Goal: Use online tool/utility: Utilize a website feature to perform a specific function

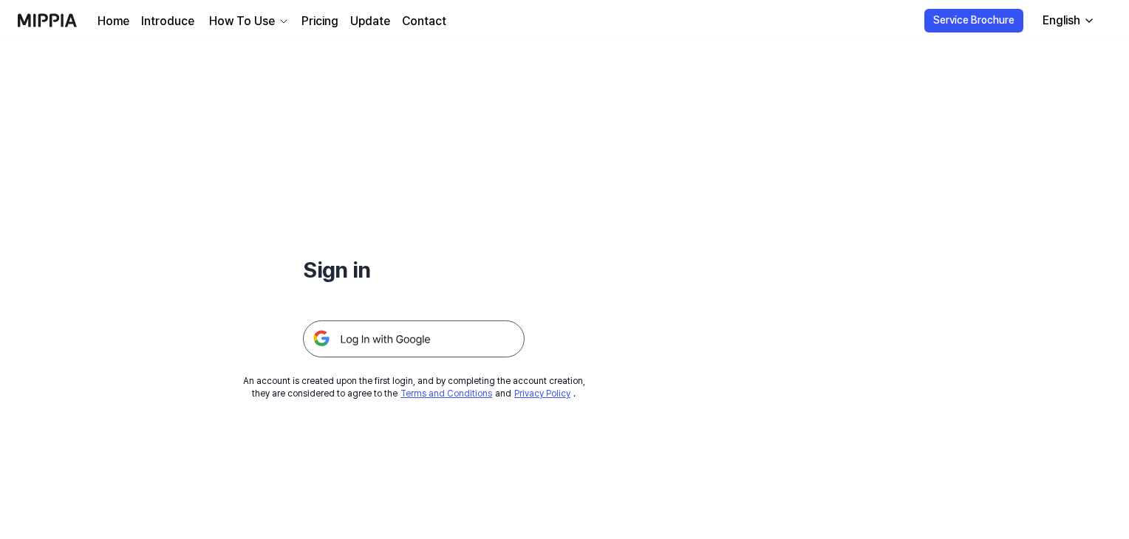
click at [392, 341] on img at bounding box center [414, 339] width 222 height 37
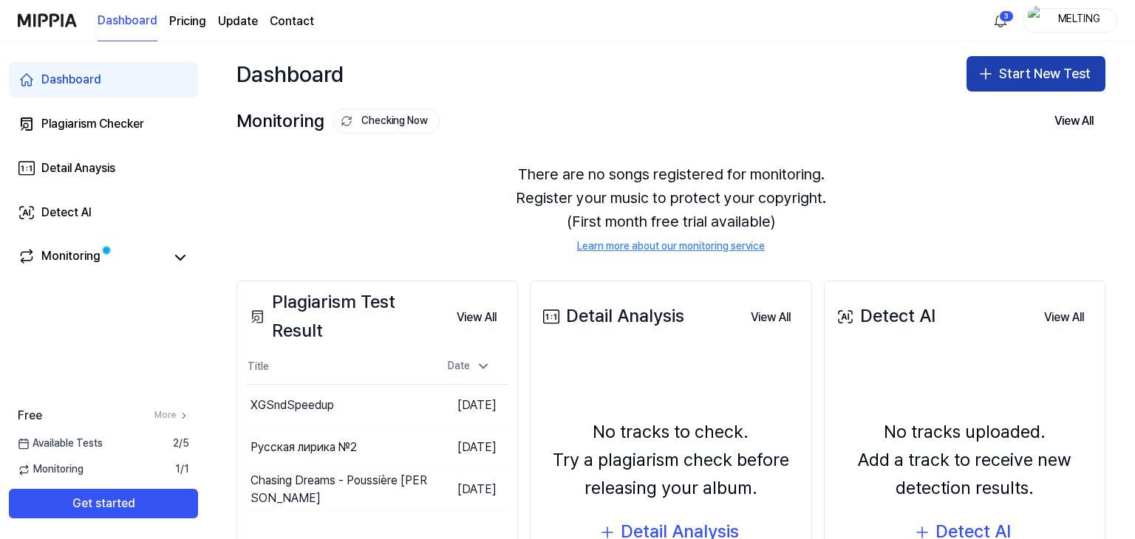
click at [979, 72] on icon "button" at bounding box center [986, 74] width 18 height 18
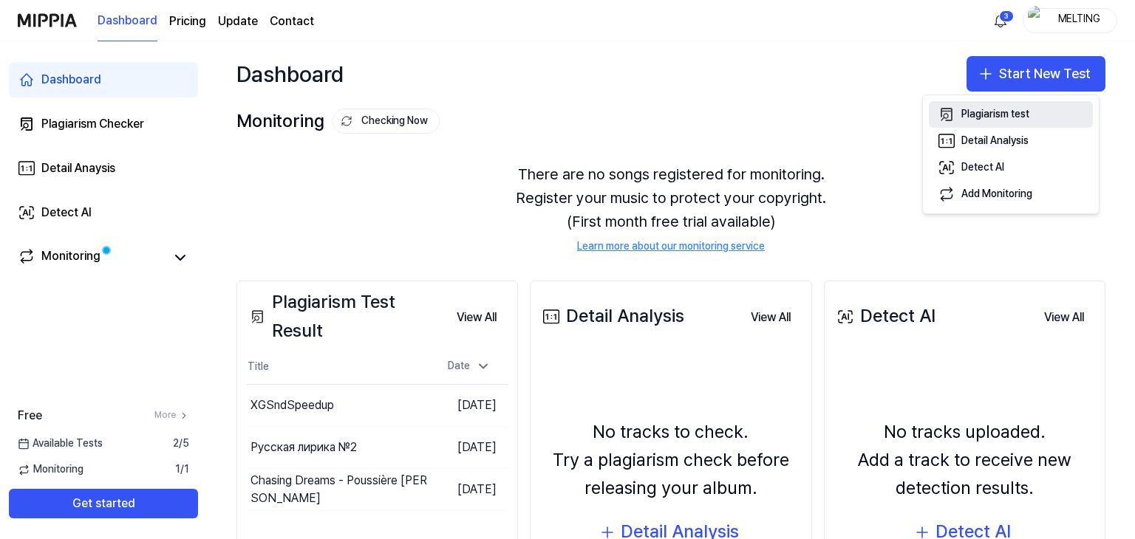
click at [988, 108] on div "Plagiarism test" at bounding box center [995, 114] width 68 height 15
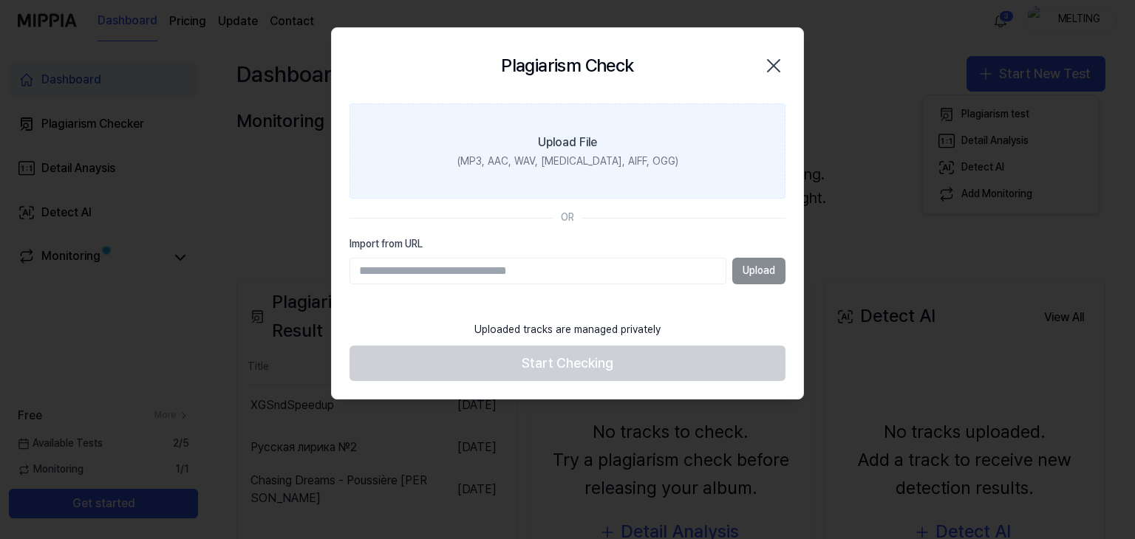
click at [576, 154] on div "(MP3, AAC, WAV, [MEDICAL_DATA], AIFF, OGG)" at bounding box center [567, 161] width 221 height 15
click at [0, 0] on input "Upload File (MP3, AAC, WAV, [MEDICAL_DATA], AIFF, OGG)" at bounding box center [0, 0] width 0 height 0
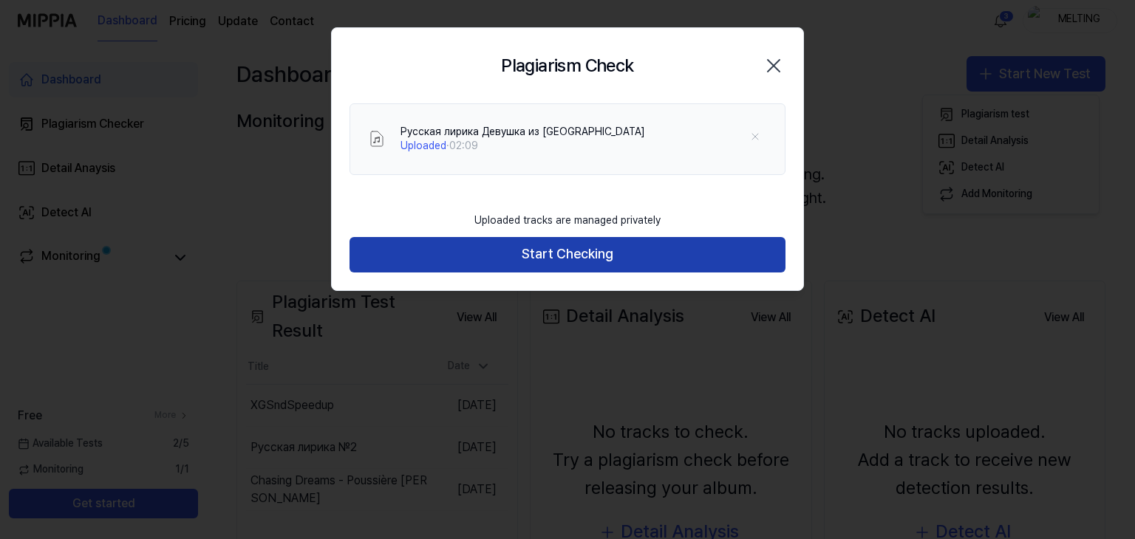
click at [579, 249] on button "Start Checking" at bounding box center [568, 254] width 436 height 35
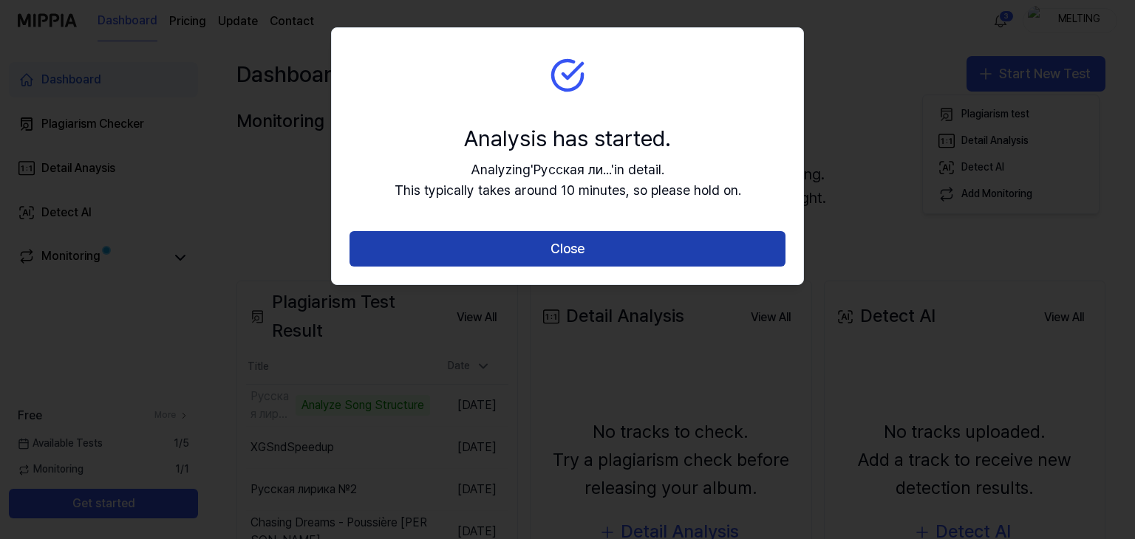
click at [548, 249] on button "Close" at bounding box center [568, 248] width 436 height 35
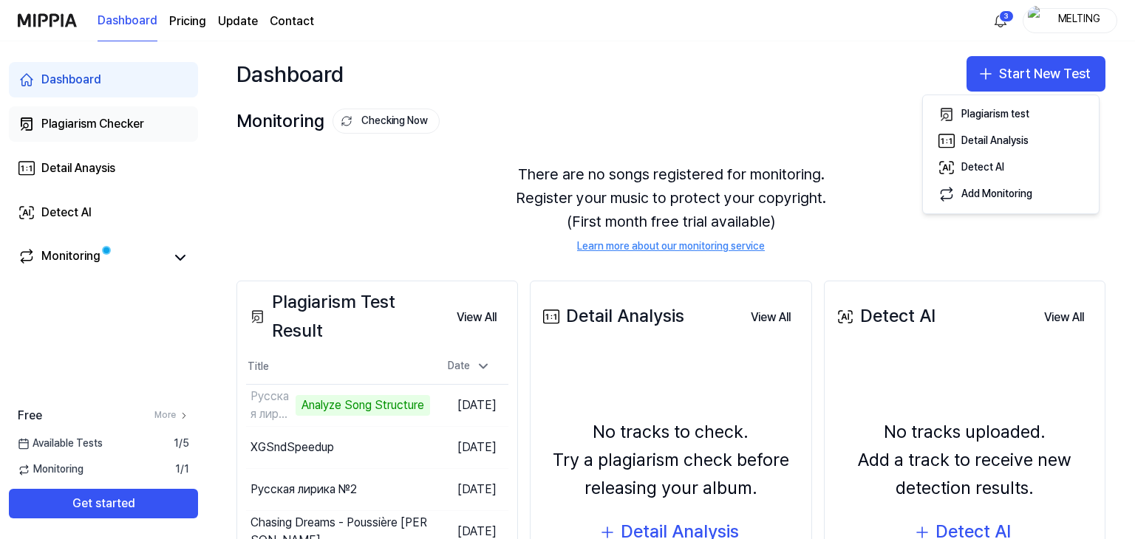
click at [127, 122] on div "Plagiarism Checker" at bounding box center [92, 124] width 103 height 18
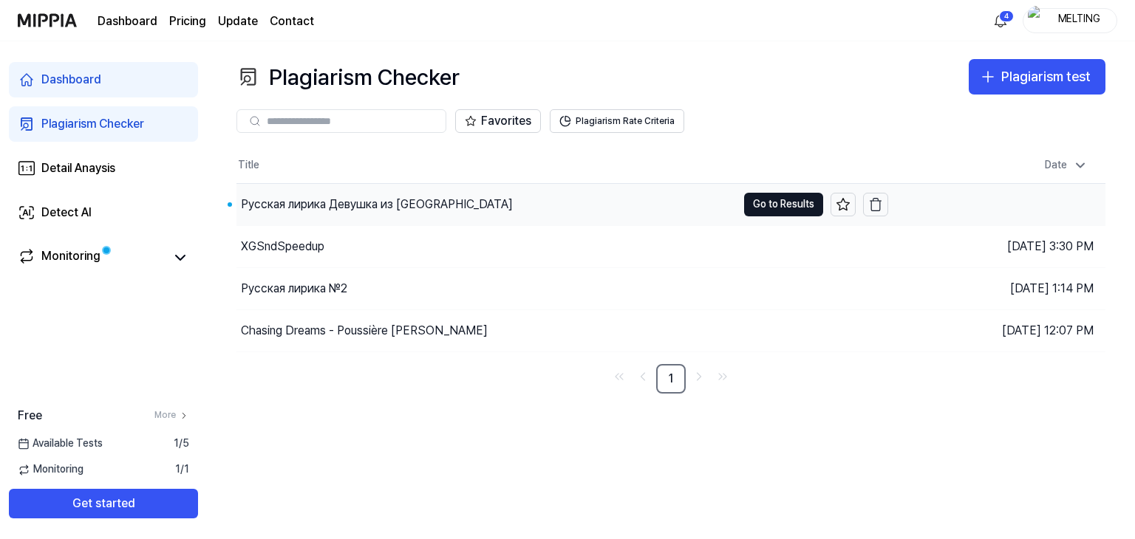
click at [337, 202] on div "Русская лирика Девушка из [GEOGRAPHIC_DATA]" at bounding box center [377, 205] width 272 height 18
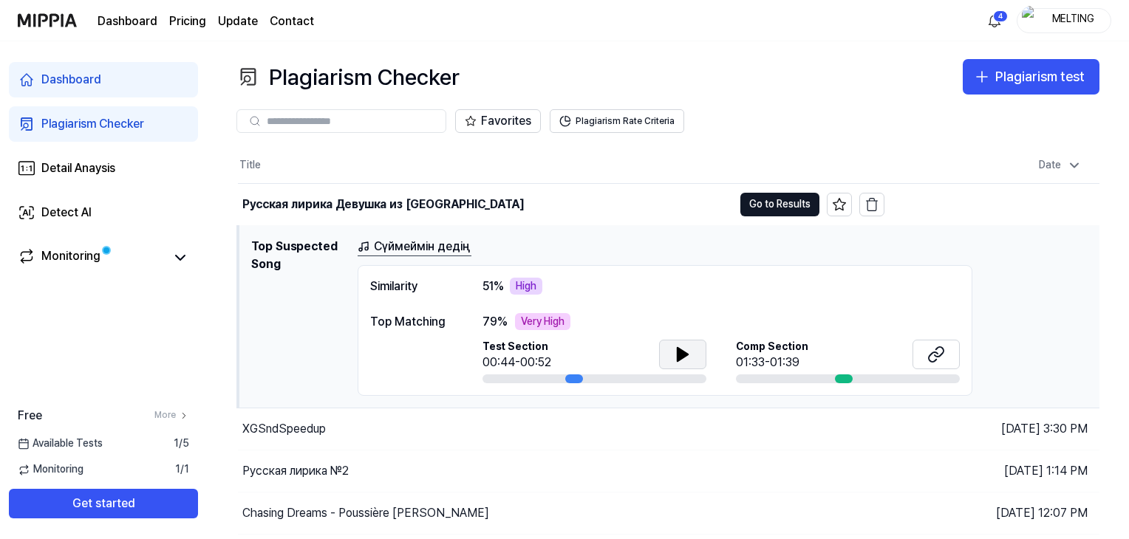
click at [681, 354] on icon at bounding box center [683, 354] width 10 height 13
click at [408, 242] on link "Сүймеймін дедің" at bounding box center [415, 247] width 114 height 18
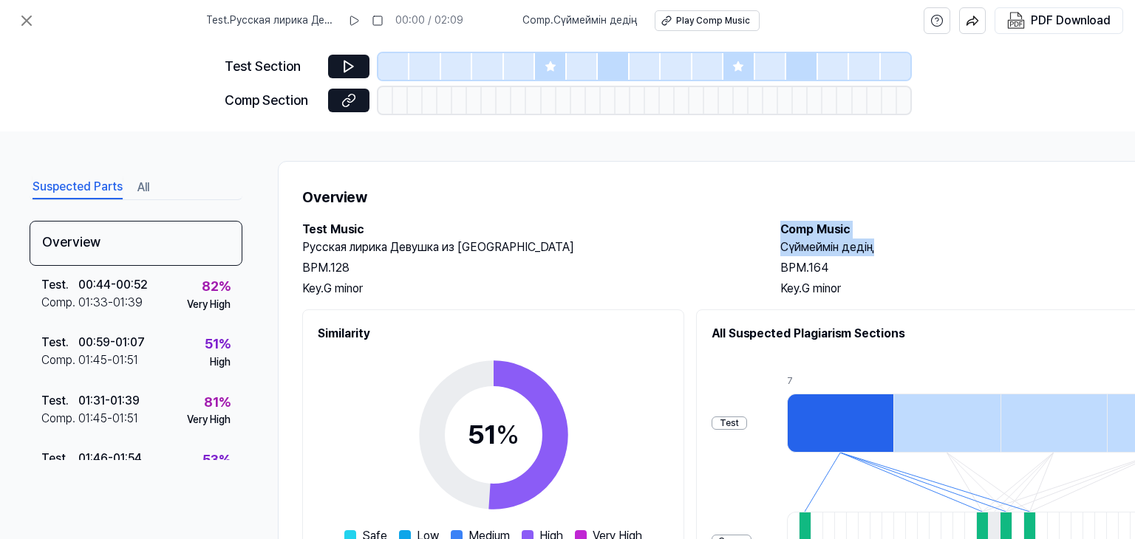
drag, startPoint x: 774, startPoint y: 225, endPoint x: 879, endPoint y: 246, distance: 107.0
click at [879, 246] on div "Test Music Русская лирика Девушка из [GEOGRAPHIC_DATA] BPM. 128 Key. G minor Co…" at bounding box center [765, 259] width 927 height 77
click at [743, 252] on h2 "Русская лирика Девушка из [GEOGRAPHIC_DATA]" at bounding box center [526, 248] width 449 height 18
drag, startPoint x: 783, startPoint y: 248, endPoint x: 879, endPoint y: 245, distance: 96.1
click at [879, 245] on h2 "Сүймеймін дедің" at bounding box center [1004, 248] width 449 height 18
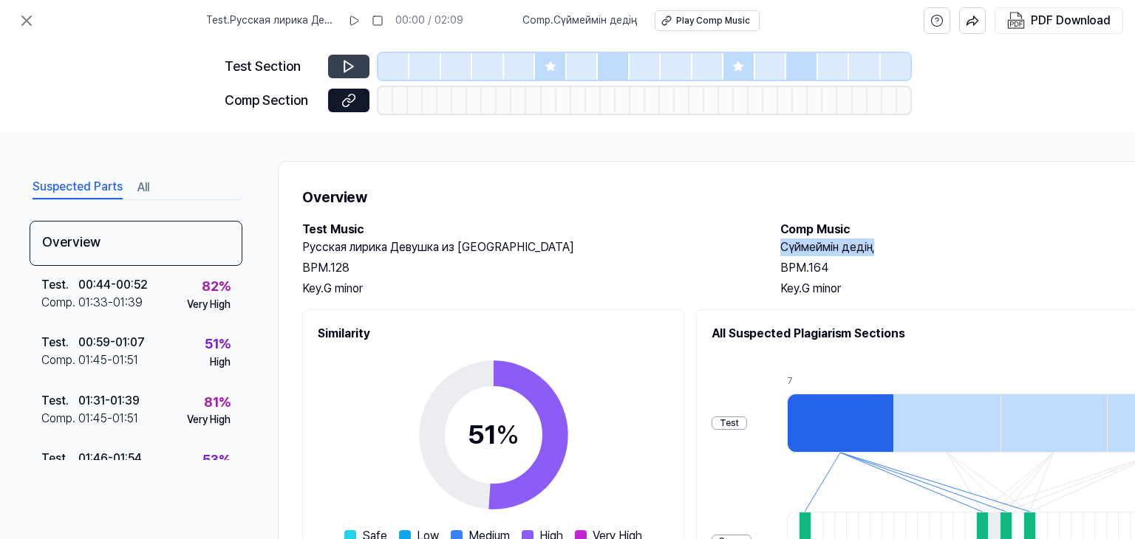
click at [349, 64] on icon at bounding box center [348, 66] width 9 height 11
click at [356, 16] on icon at bounding box center [354, 21] width 12 height 12
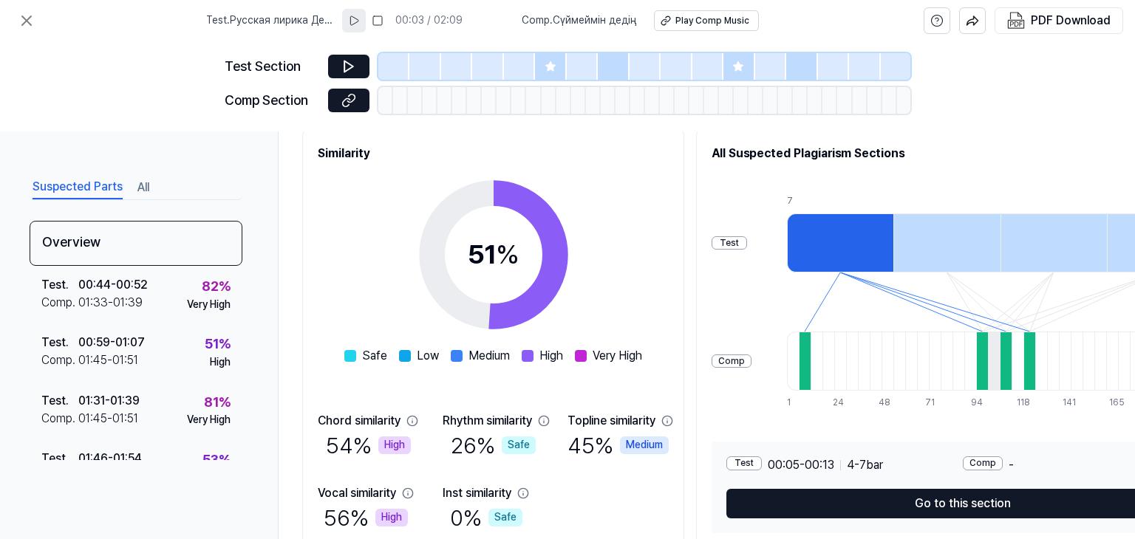
scroll to position [175, 0]
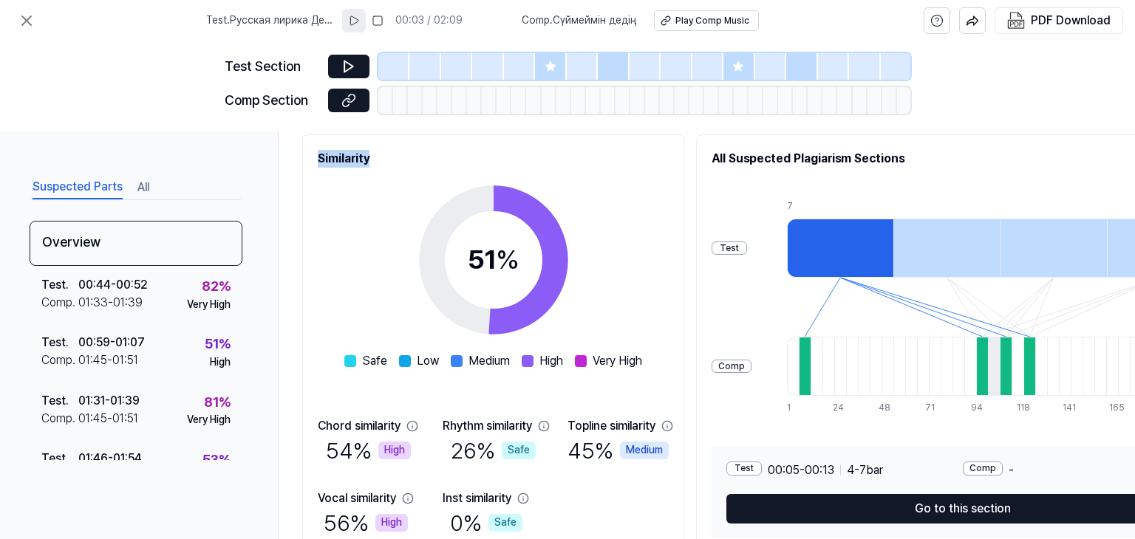
drag, startPoint x: 381, startPoint y: 156, endPoint x: 317, endPoint y: 156, distance: 64.3
click at [318, 156] on h2 "Similarity" at bounding box center [493, 159] width 351 height 18
click at [365, 243] on div "51 % Safe Low Medium High Very High" at bounding box center [493, 269] width 298 height 202
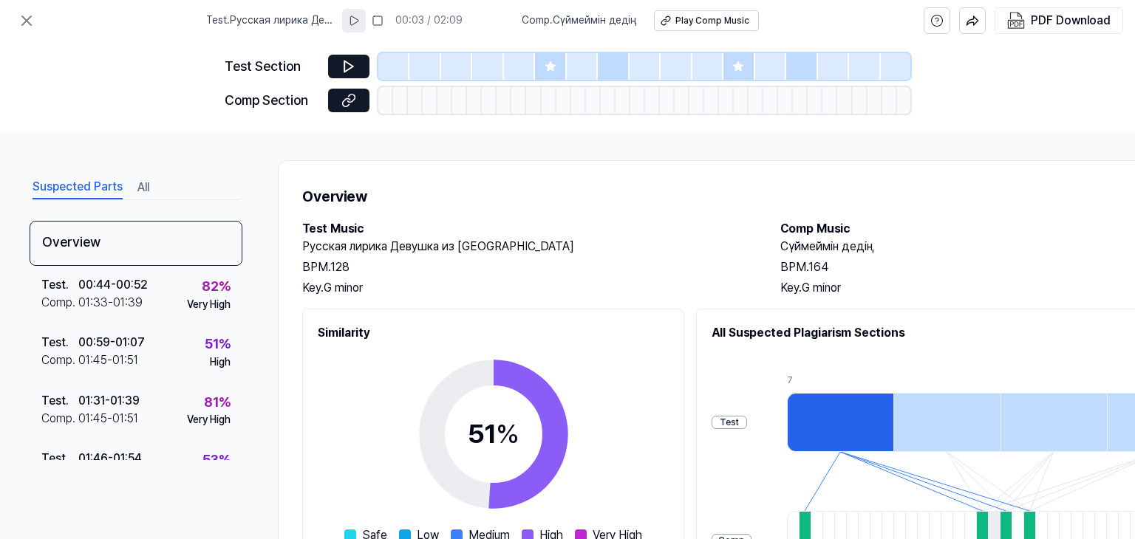
scroll to position [0, 0]
click at [1017, 22] on img "button" at bounding box center [1016, 21] width 18 height 18
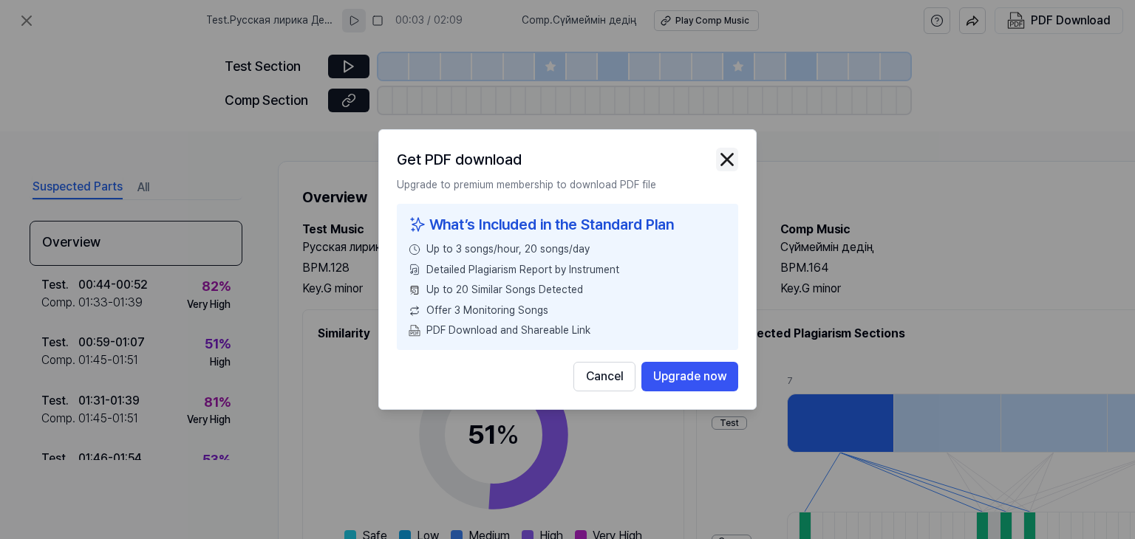
click at [735, 158] on img "button" at bounding box center [727, 160] width 22 height 22
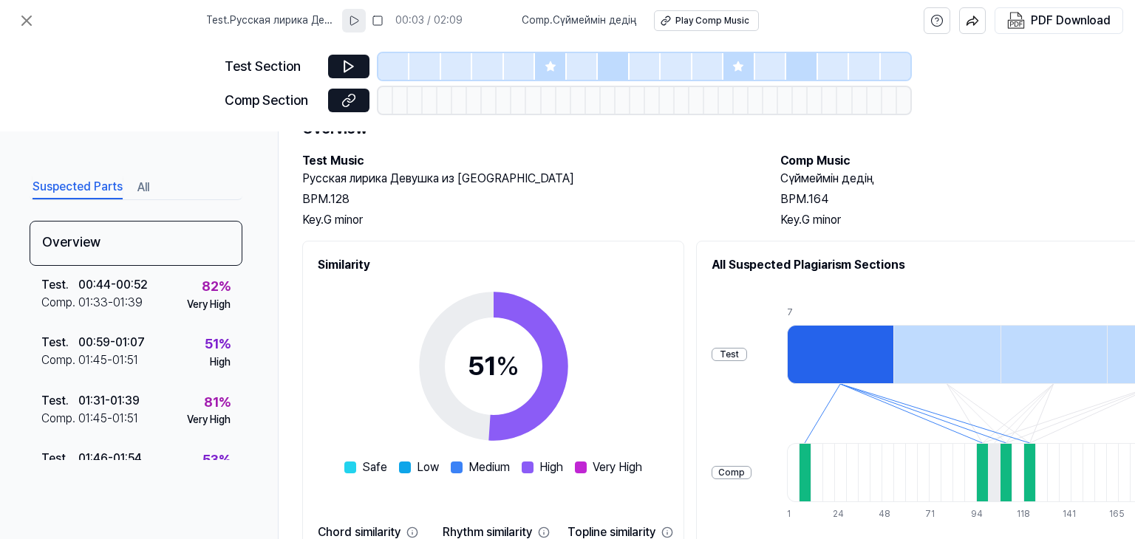
scroll to position [74, 0]
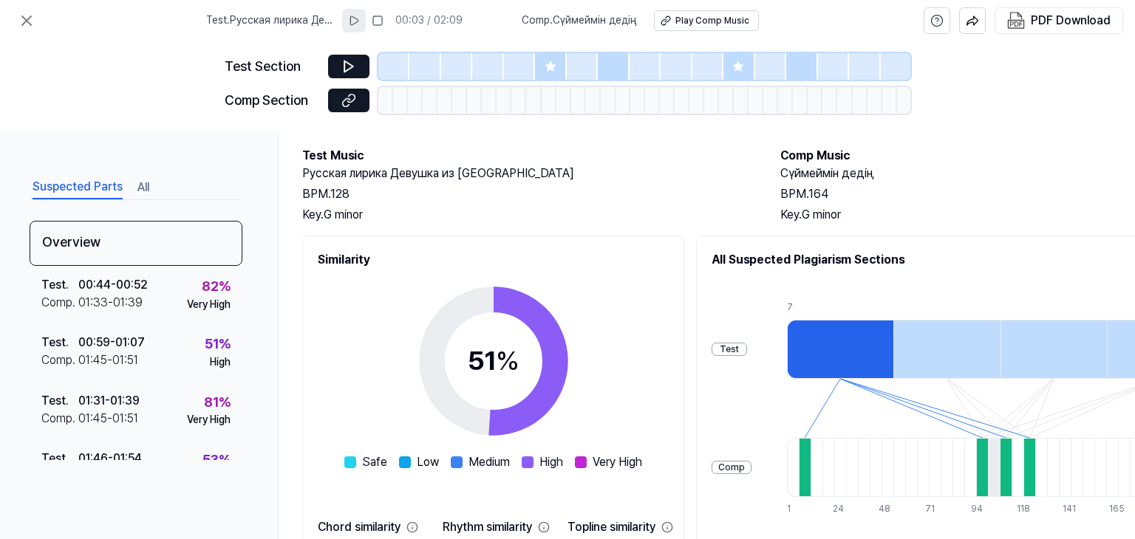
click at [146, 190] on button "All" at bounding box center [143, 188] width 12 height 24
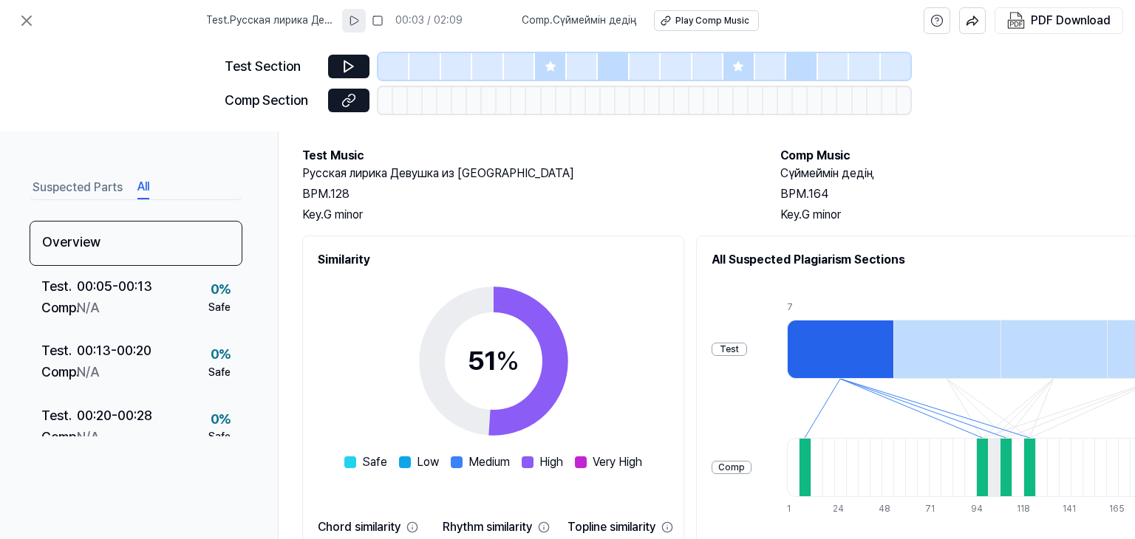
click at [101, 185] on button "Suspected Parts" at bounding box center [78, 188] width 90 height 24
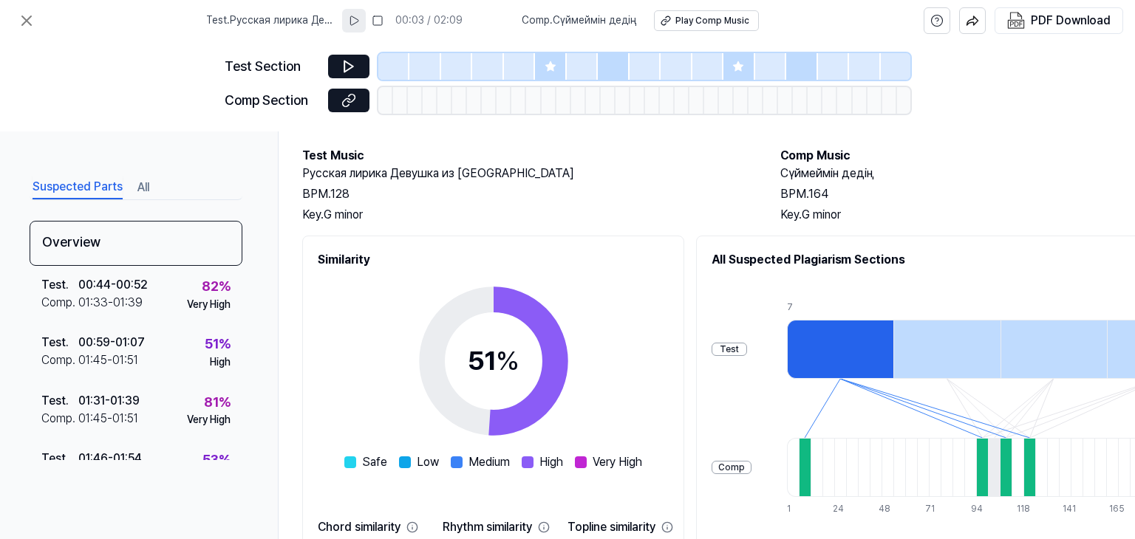
click at [621, 270] on div "51 % Safe Low Medium High Very High" at bounding box center [493, 370] width 298 height 202
click at [29, 18] on icon at bounding box center [26, 20] width 9 height 9
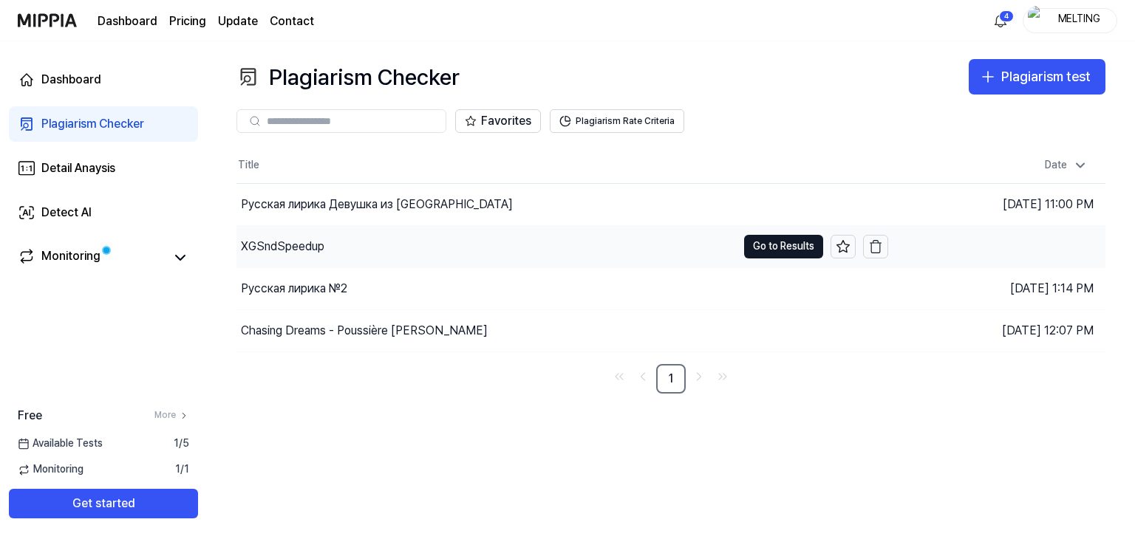
click at [279, 247] on div "XGSndSpeedup" at bounding box center [283, 247] width 84 height 18
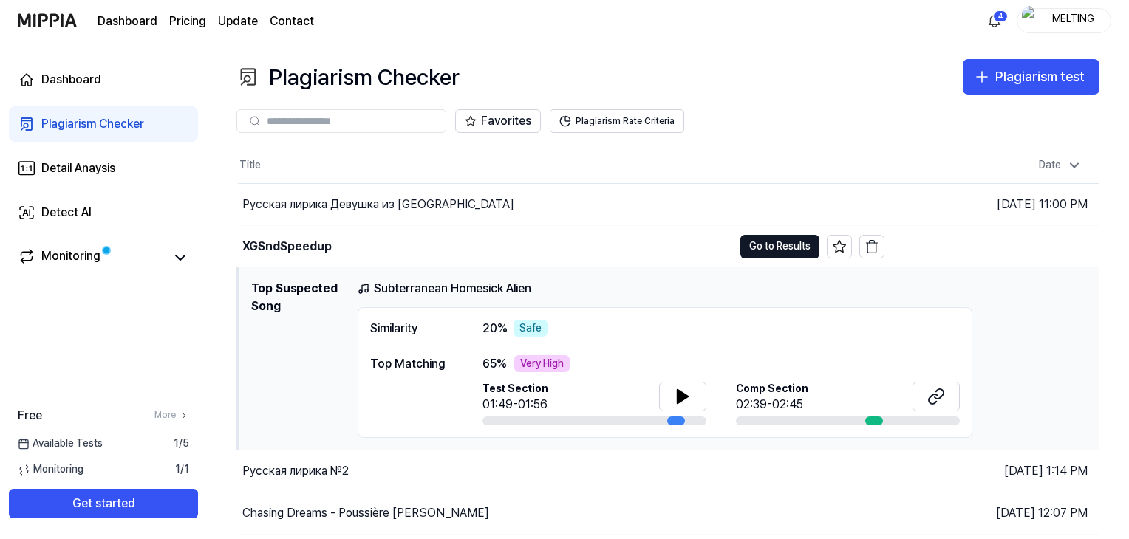
click at [476, 287] on link "Subterranean Homesick Alien" at bounding box center [445, 289] width 175 height 18
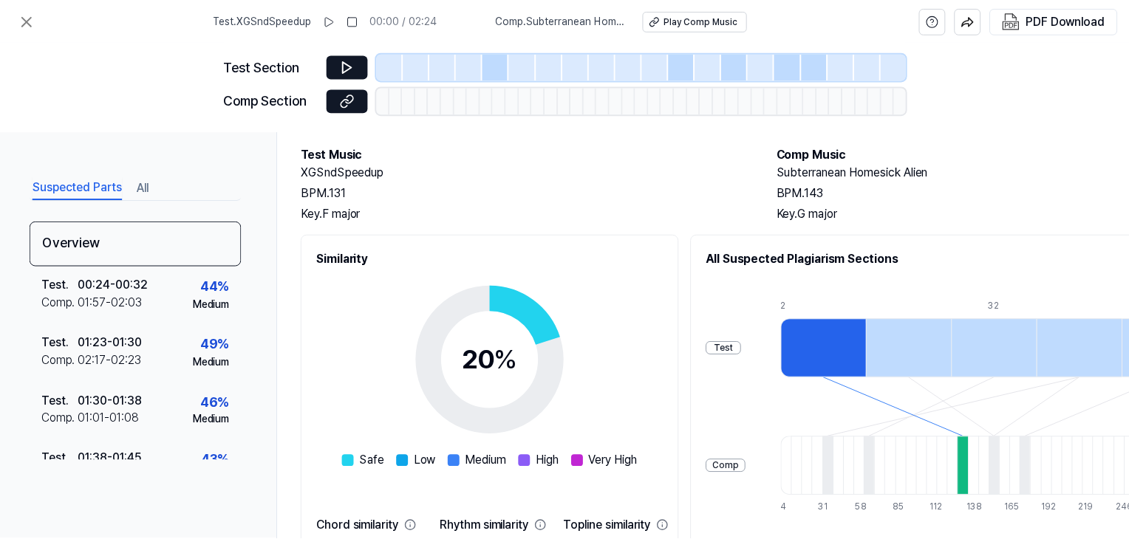
scroll to position [74, 0]
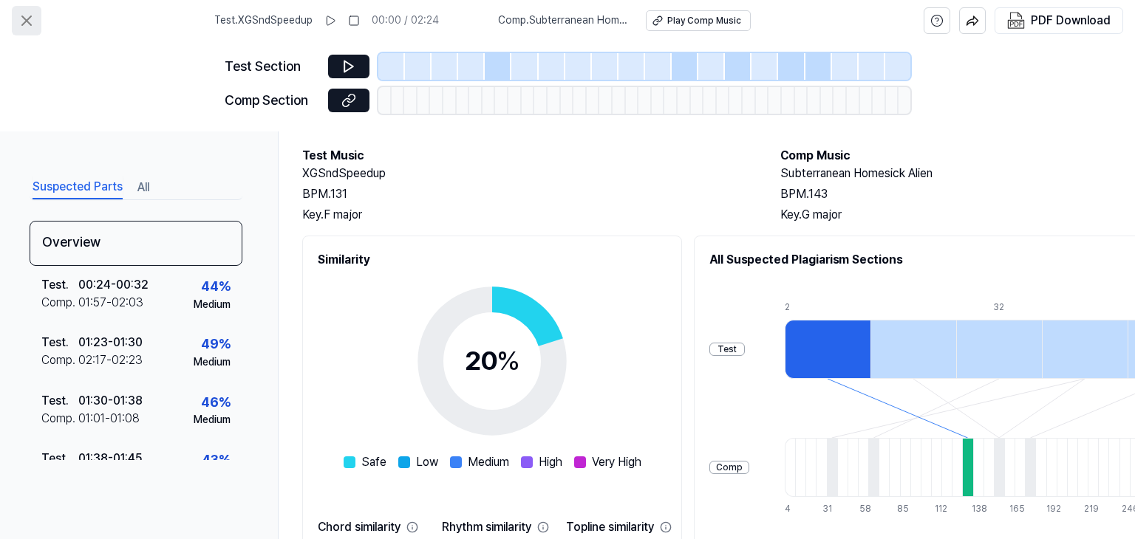
click at [27, 20] on icon at bounding box center [26, 20] width 9 height 9
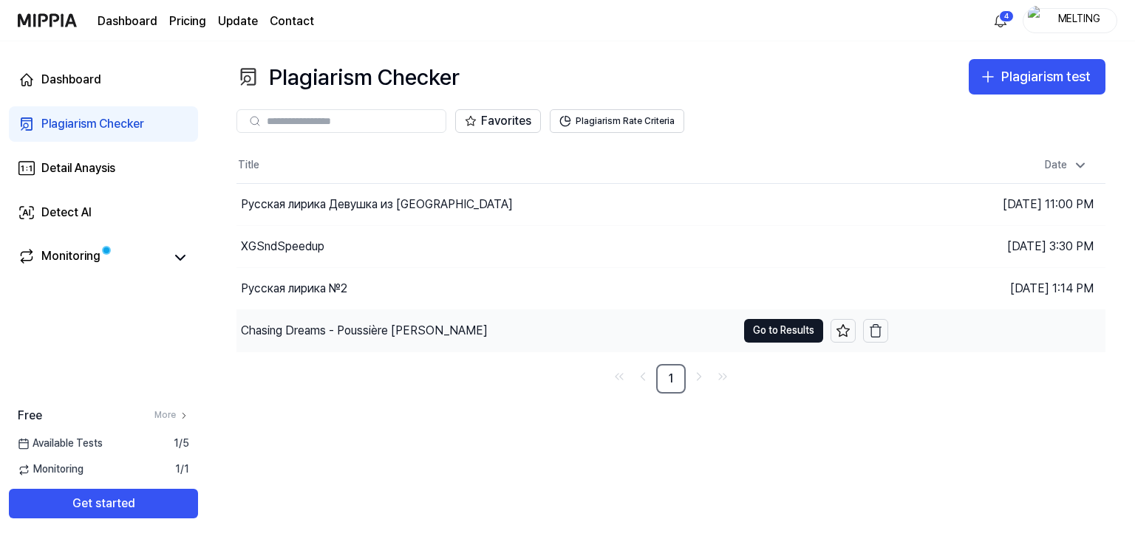
click at [315, 336] on div "Chasing Dreams - Poussière [PERSON_NAME]" at bounding box center [364, 331] width 247 height 18
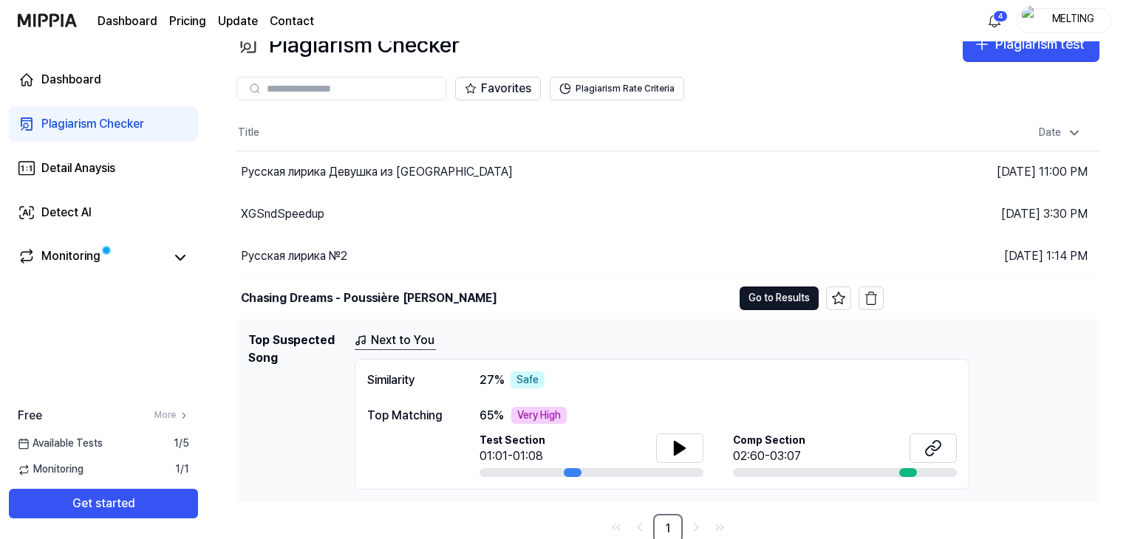
scroll to position [35, 0]
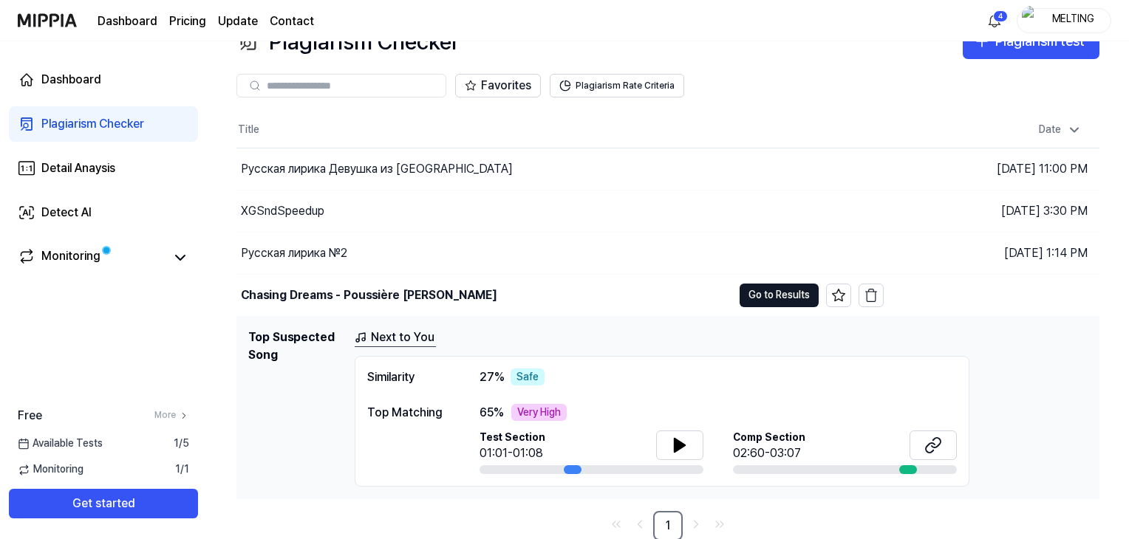
click at [393, 336] on link "Next to You" at bounding box center [395, 338] width 81 height 18
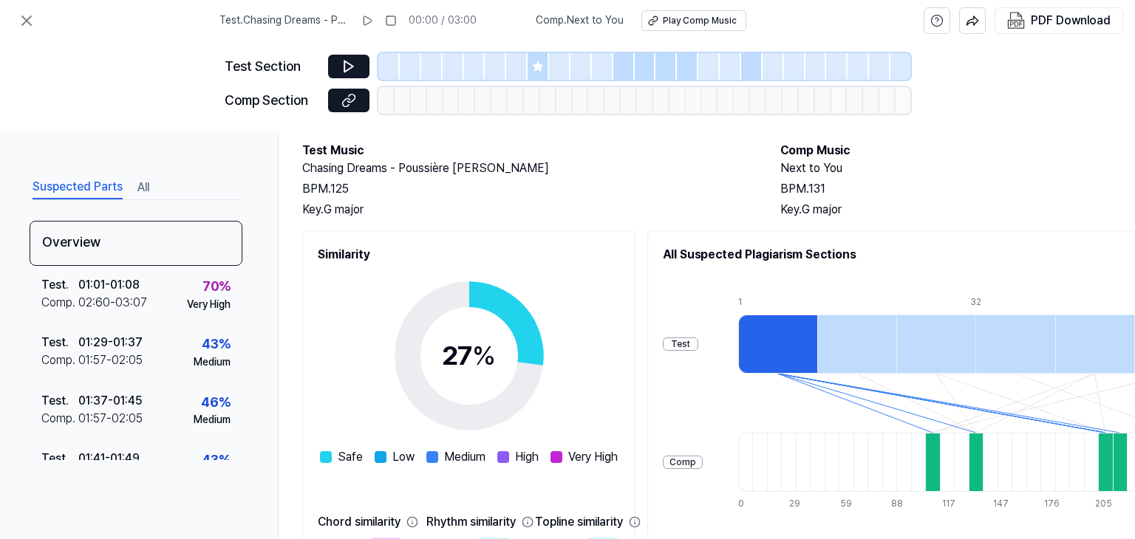
scroll to position [74, 0]
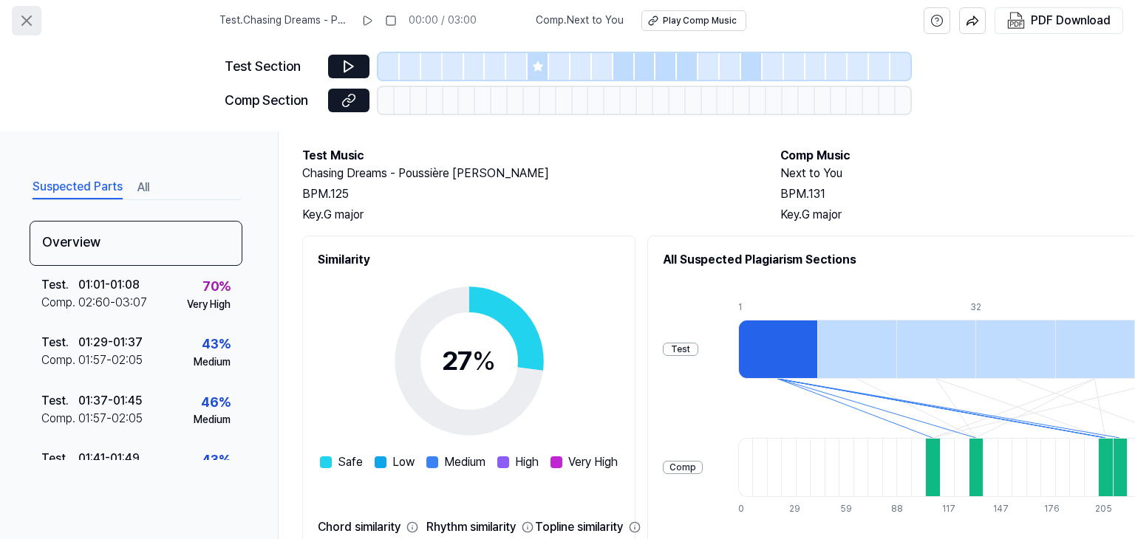
click at [31, 24] on icon at bounding box center [26, 20] width 9 height 9
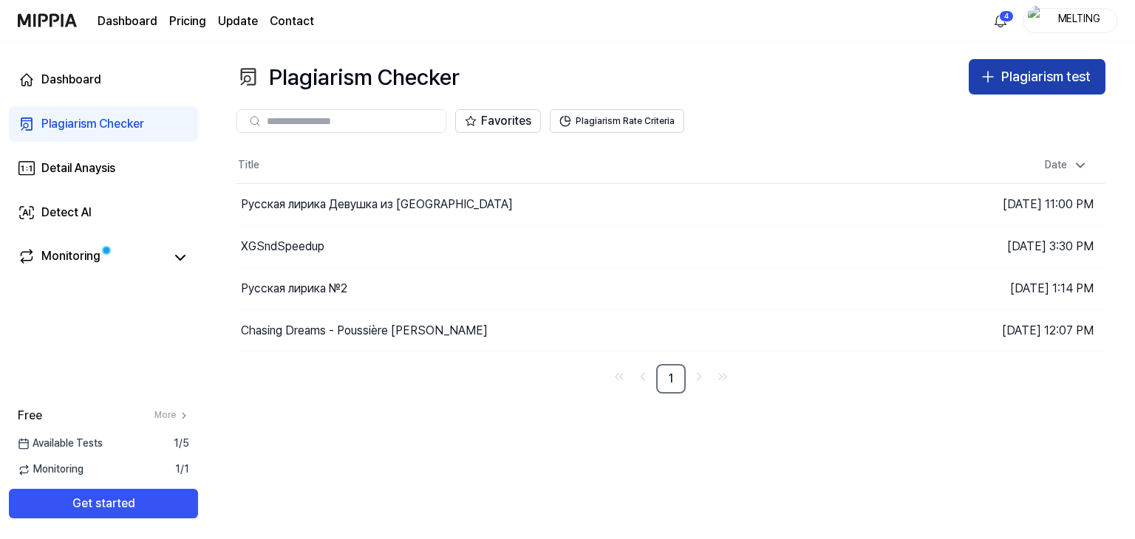
click at [985, 75] on icon "button" at bounding box center [988, 77] width 18 height 18
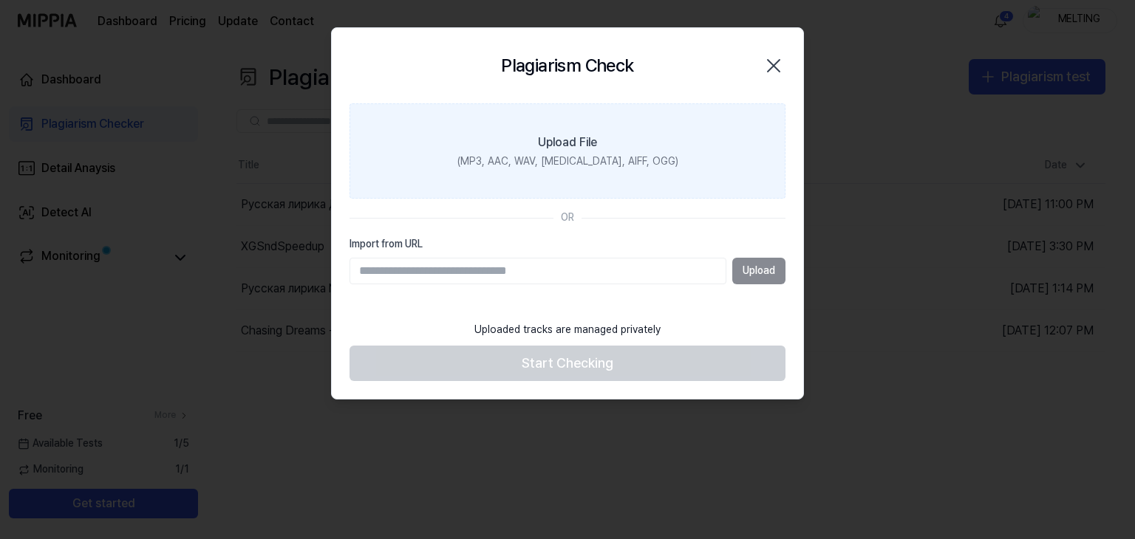
click at [568, 159] on div "(MP3, AAC, WAV, [MEDICAL_DATA], AIFF, OGG)" at bounding box center [567, 161] width 221 height 15
click at [0, 0] on input "Upload File (MP3, AAC, WAV, [MEDICAL_DATA], AIFF, OGG)" at bounding box center [0, 0] width 0 height 0
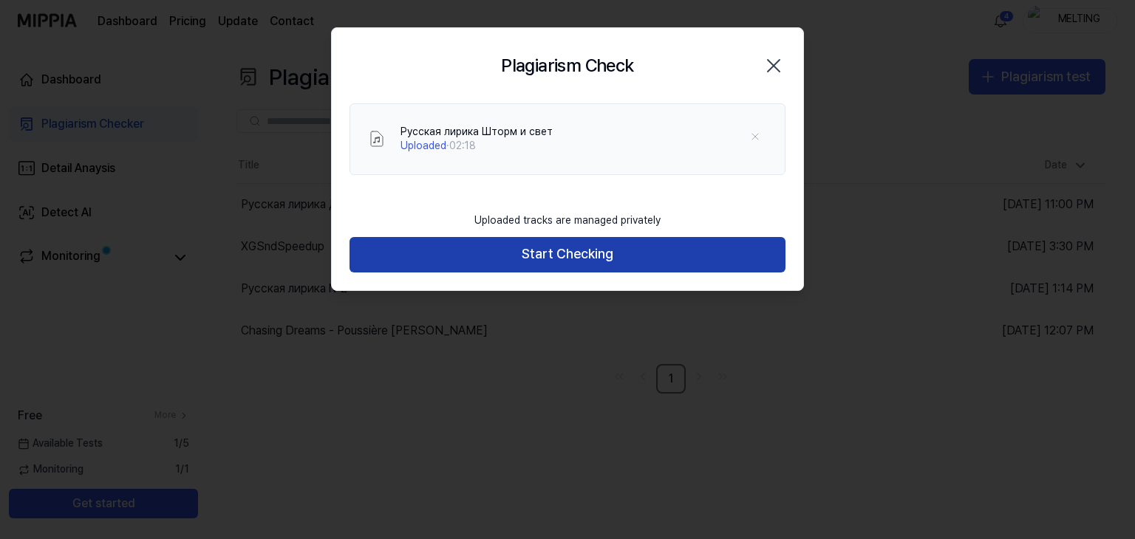
click at [568, 255] on button "Start Checking" at bounding box center [568, 254] width 436 height 35
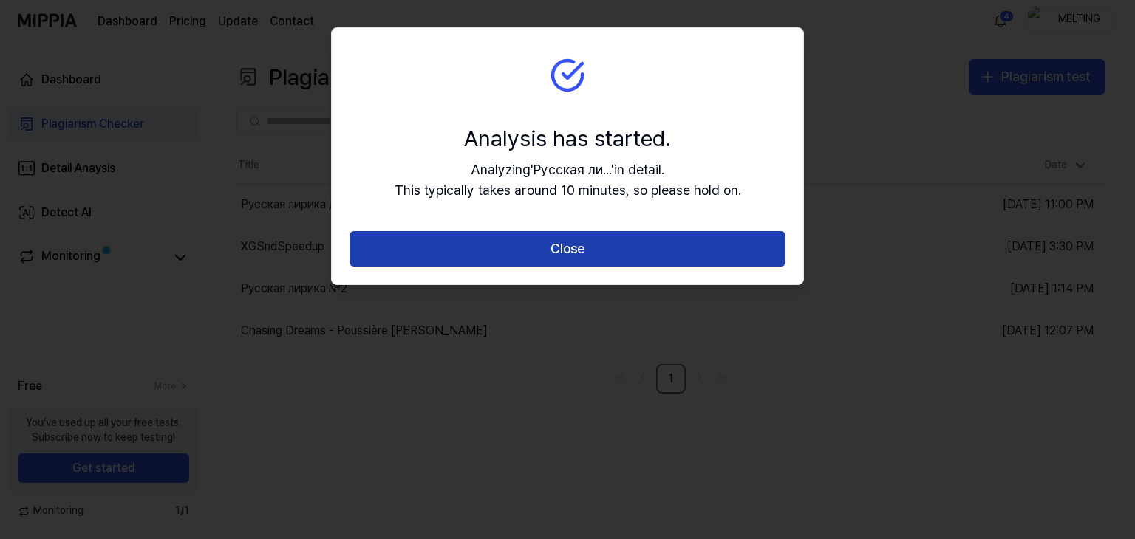
click at [567, 254] on button "Close" at bounding box center [568, 248] width 436 height 35
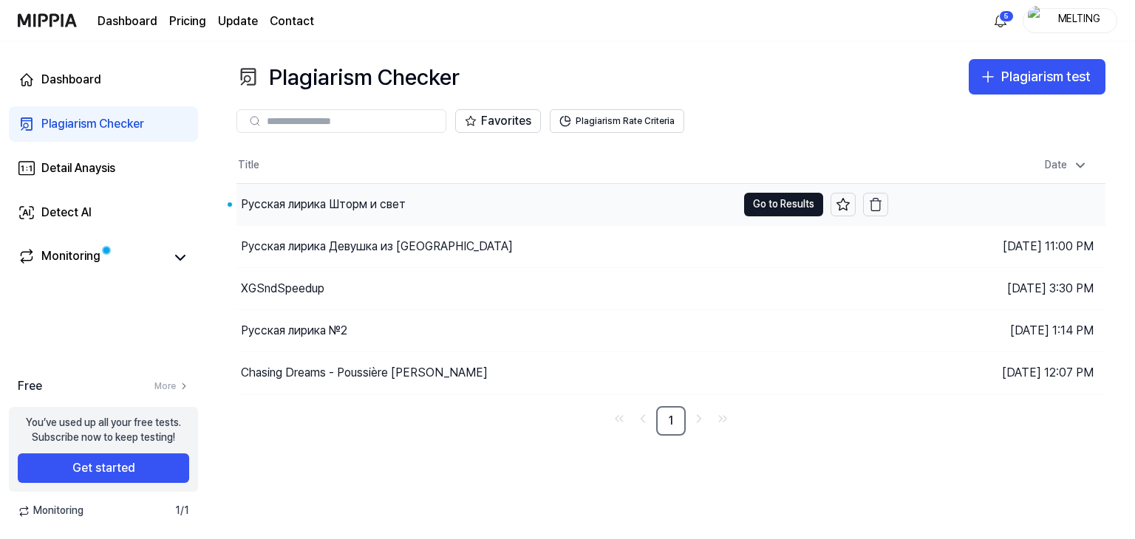
click at [318, 204] on div "Русская лирика Шторм и свет" at bounding box center [323, 205] width 165 height 18
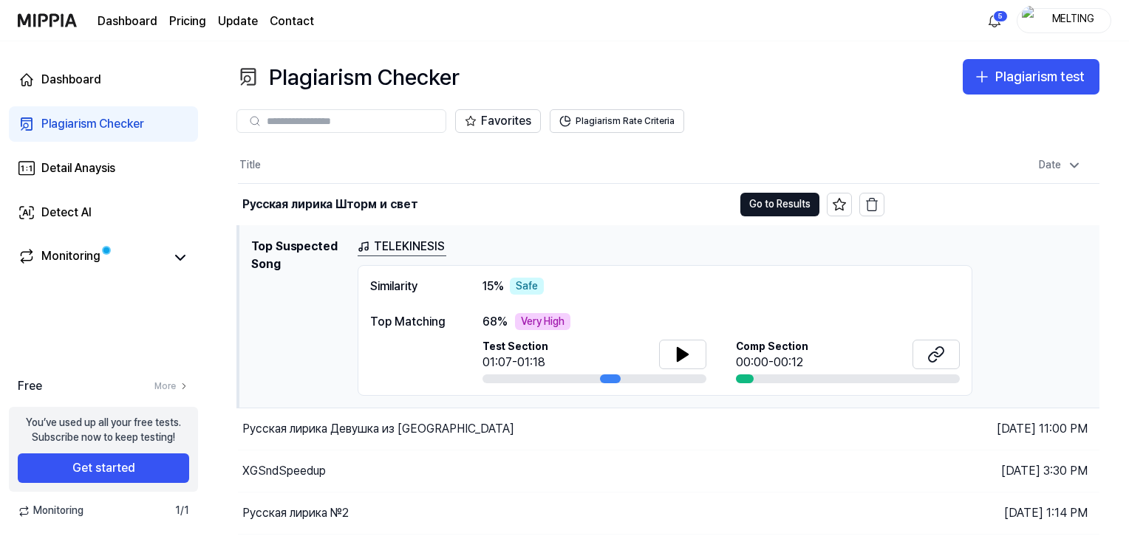
click at [426, 249] on link "TELEKINESIS" at bounding box center [402, 247] width 89 height 18
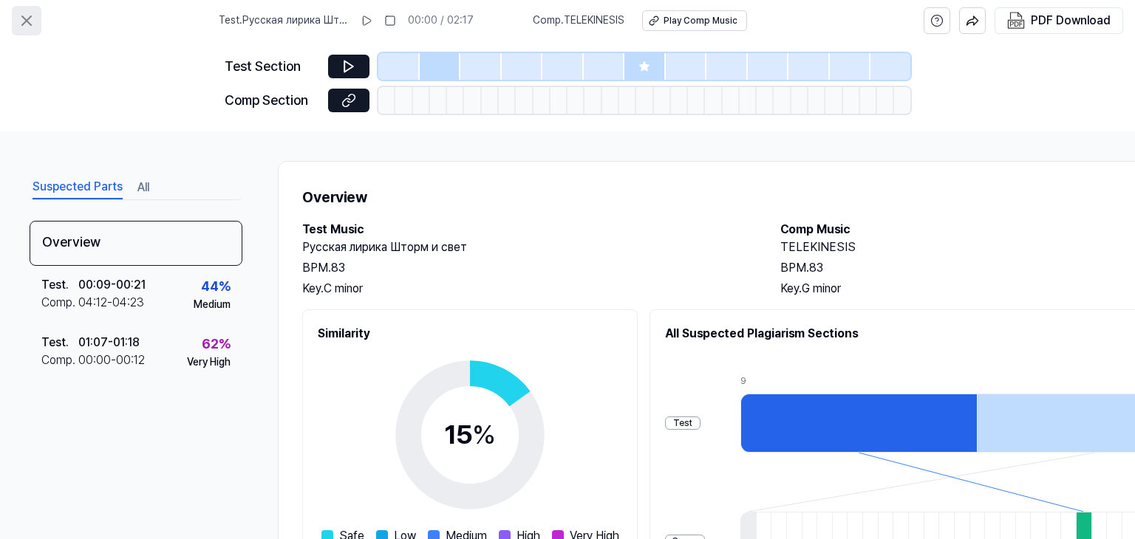
click at [33, 23] on icon at bounding box center [27, 21] width 18 height 18
